Goal: Information Seeking & Learning: Learn about a topic

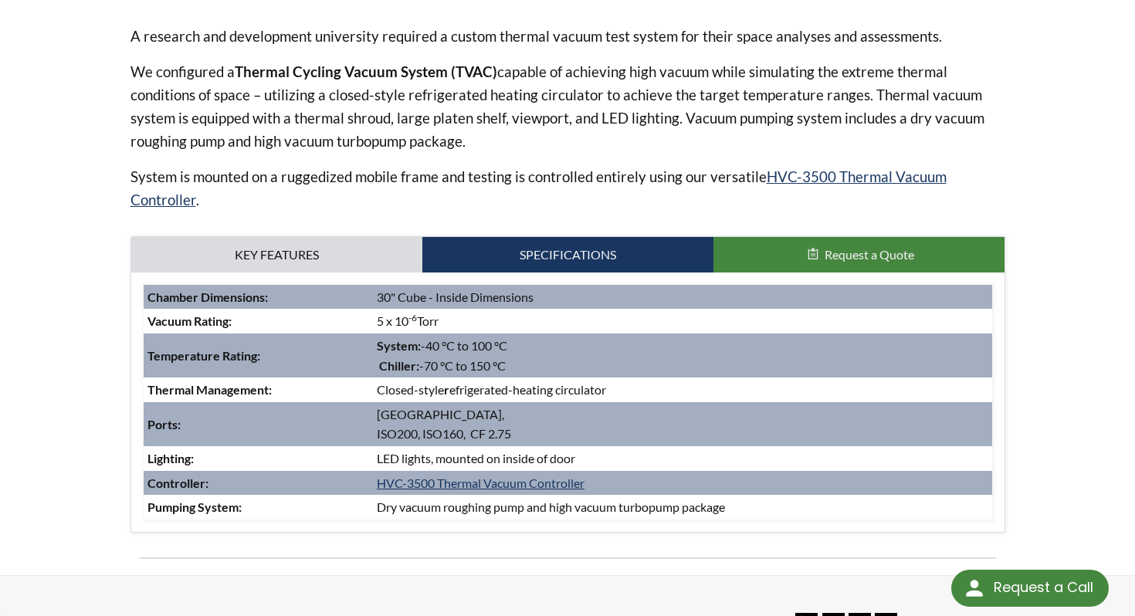
scroll to position [602, 0]
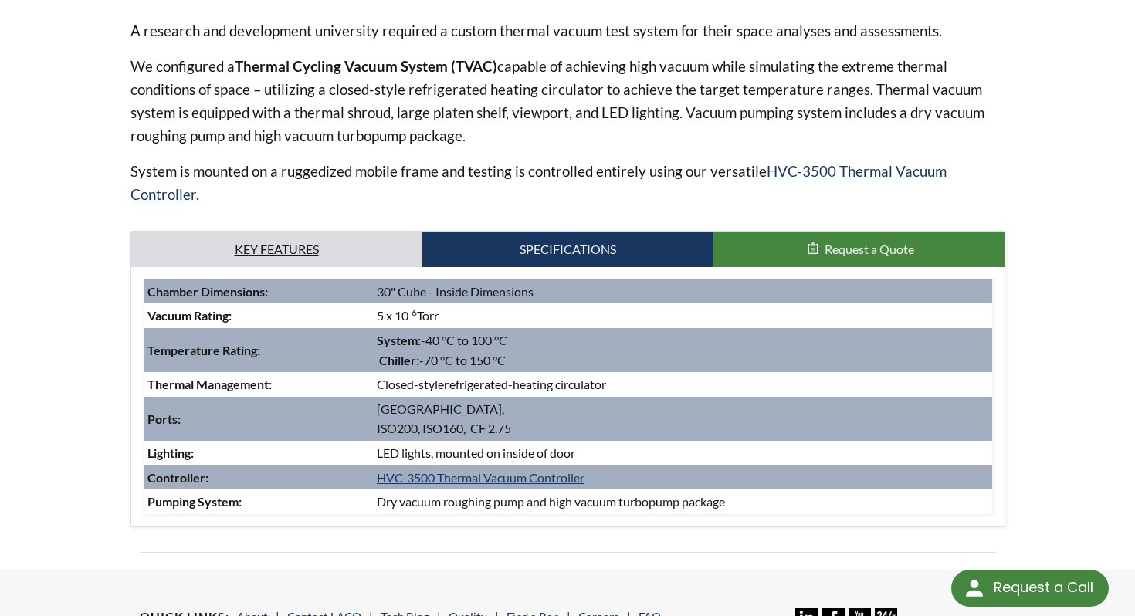
click at [288, 232] on link "Key Features" at bounding box center [276, 250] width 291 height 36
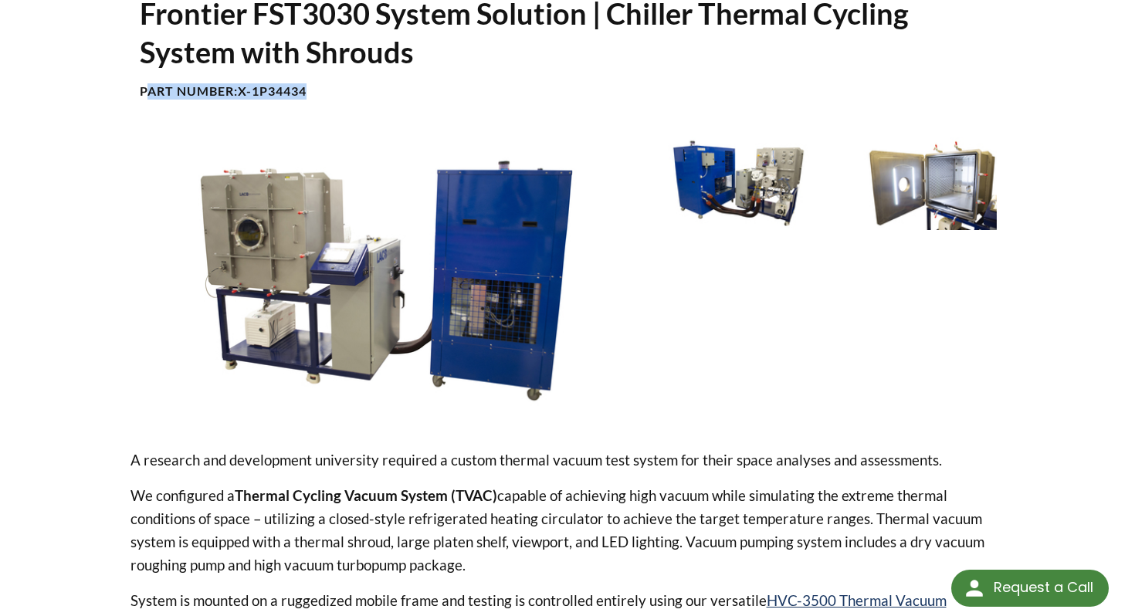
scroll to position [170, 0]
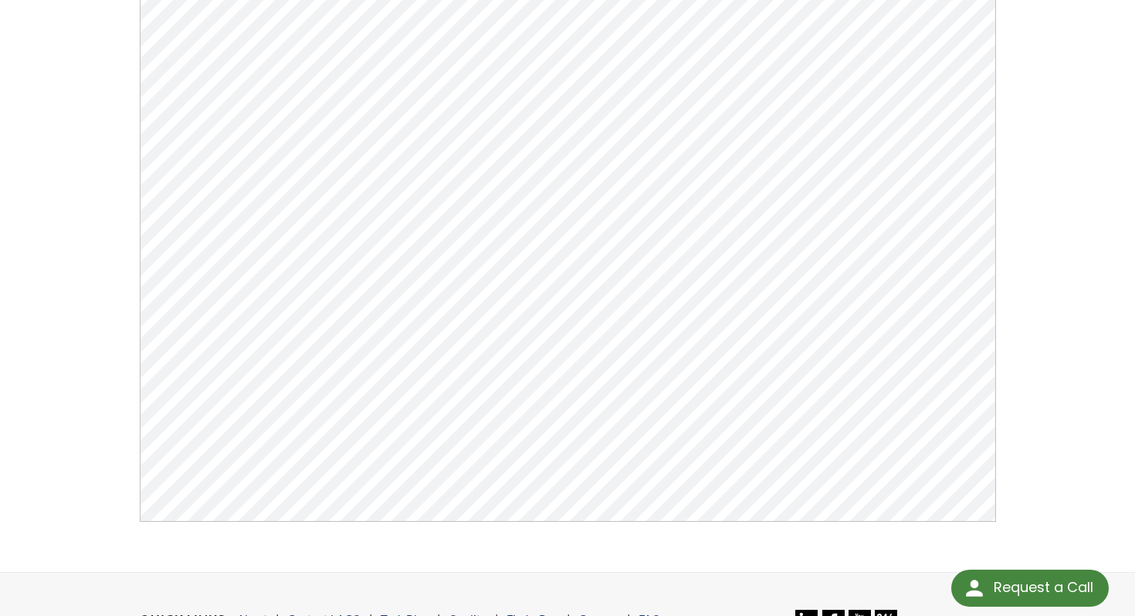
scroll to position [310, 0]
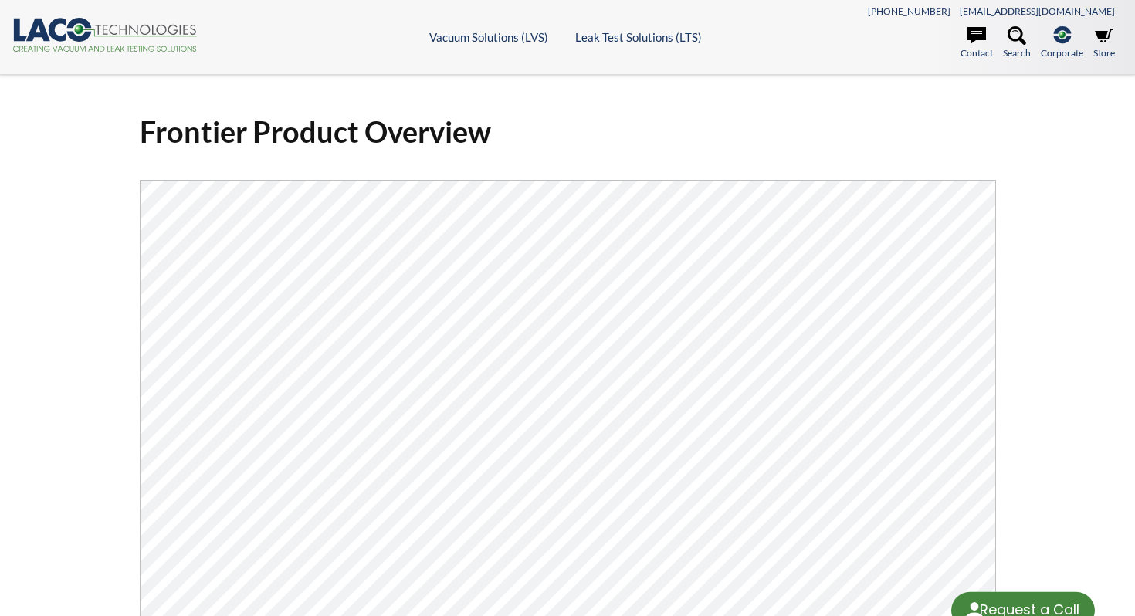
select select "Language Translate Widget"
